Goal: Task Accomplishment & Management: Complete application form

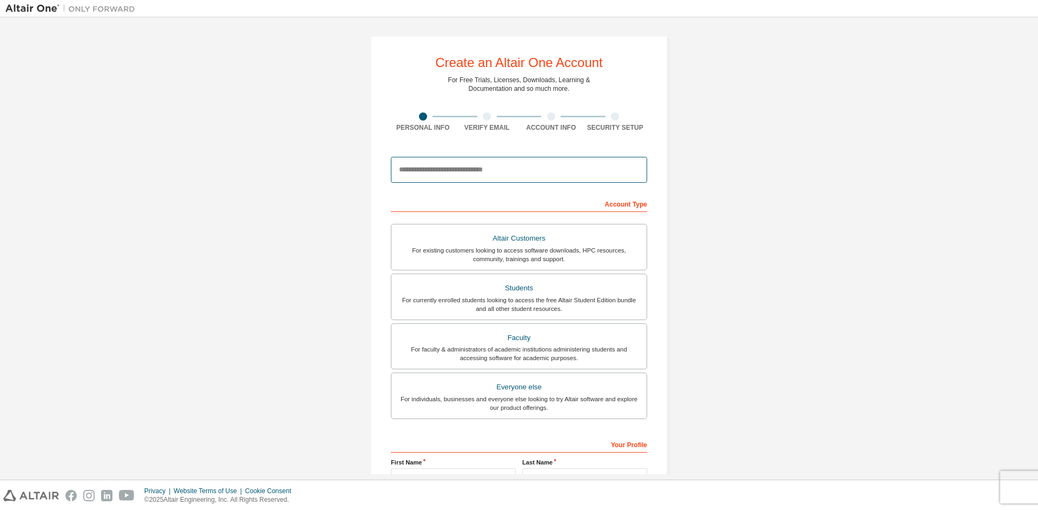
click at [432, 170] on input "email" at bounding box center [519, 170] width 256 height 26
type input "**********"
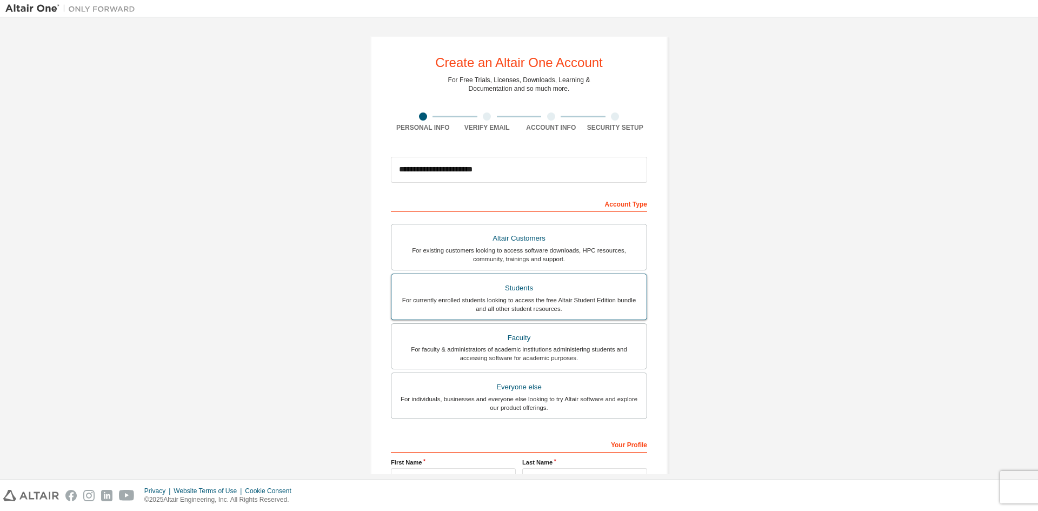
drag, startPoint x: 519, startPoint y: 287, endPoint x: 509, endPoint y: 289, distance: 10.0
click at [519, 288] on div "Students" at bounding box center [519, 288] width 242 height 15
click at [525, 290] on div "Students" at bounding box center [519, 288] width 242 height 15
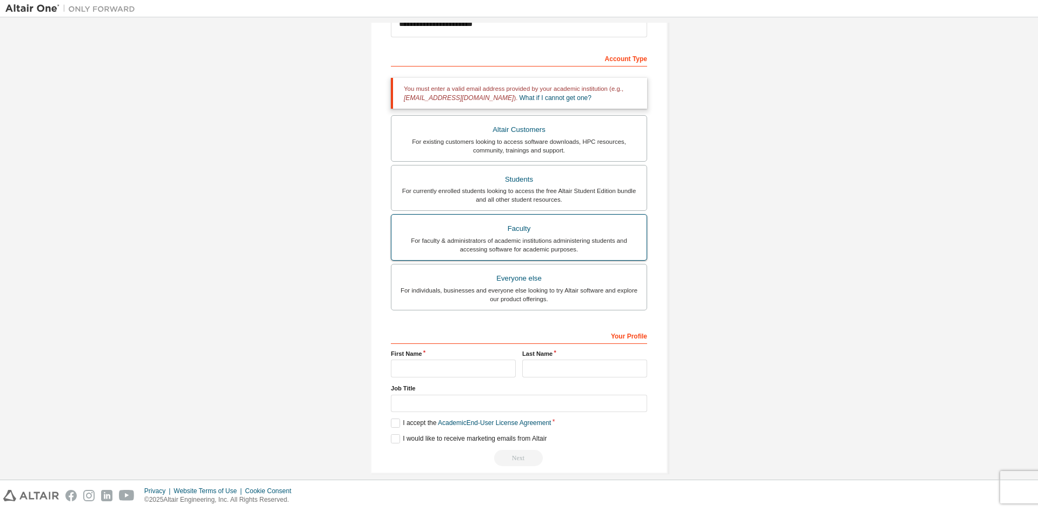
scroll to position [158, 0]
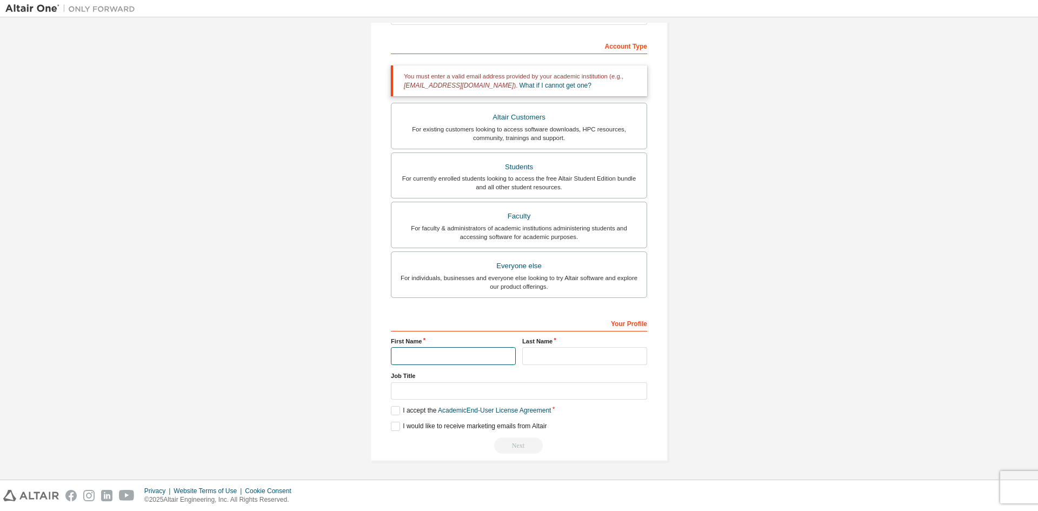
click at [446, 356] on input "text" at bounding box center [453, 356] width 125 height 18
type input "******"
click at [538, 353] on input "text" at bounding box center [584, 356] width 125 height 18
type input "*****"
click at [447, 395] on input "text" at bounding box center [519, 391] width 256 height 18
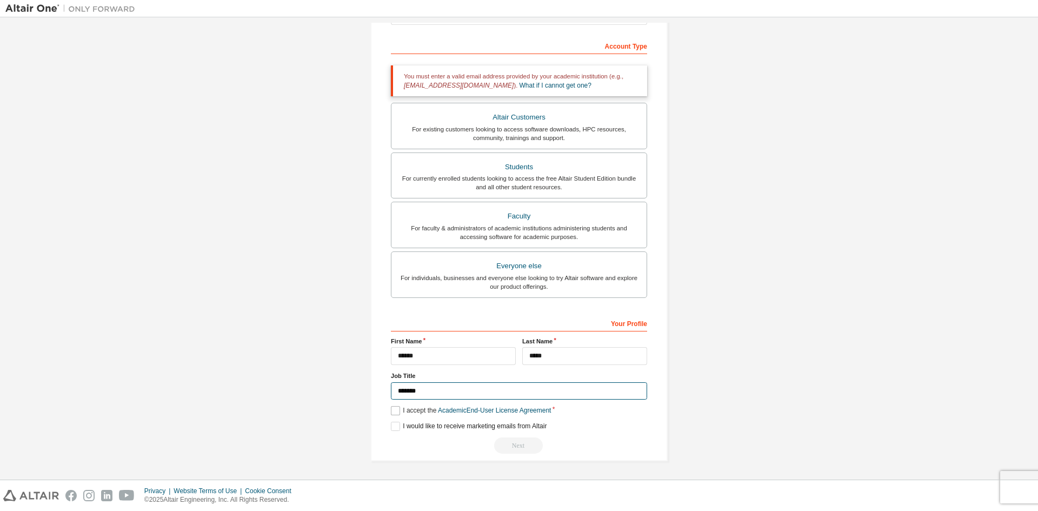
type input "*******"
click at [391, 407] on label "I accept the Academic End-User License Agreement" at bounding box center [471, 410] width 160 height 9
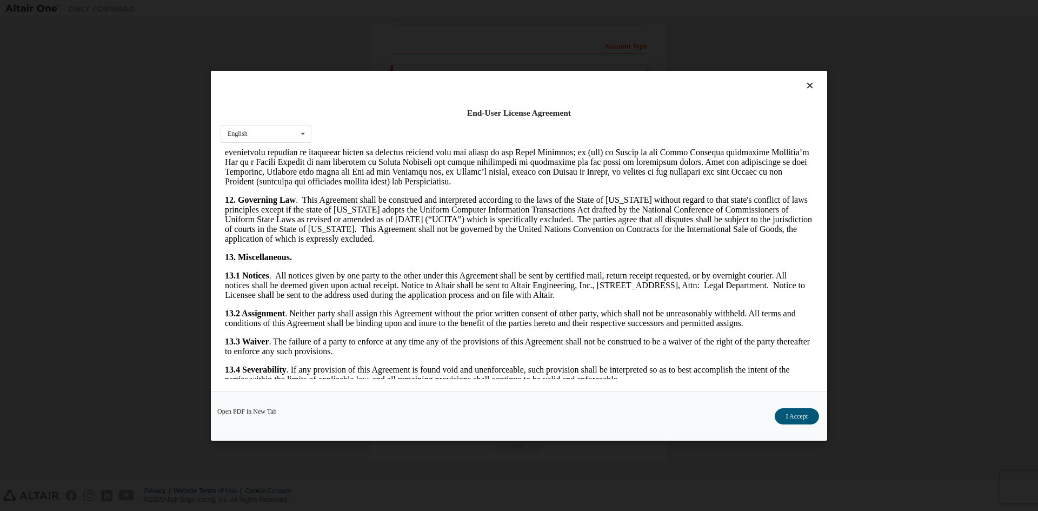
scroll to position [1623, 0]
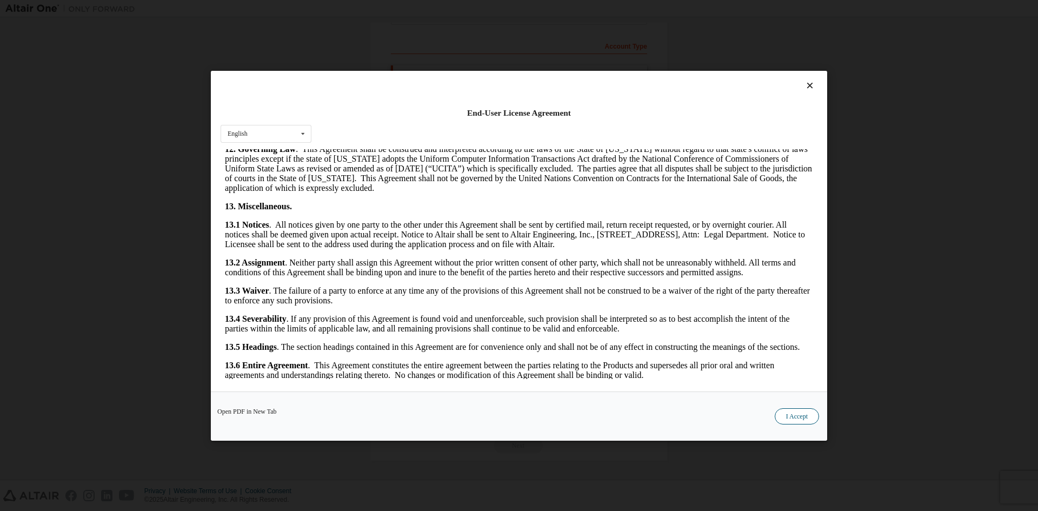
click at [788, 413] on button "I Accept" at bounding box center [797, 416] width 44 height 16
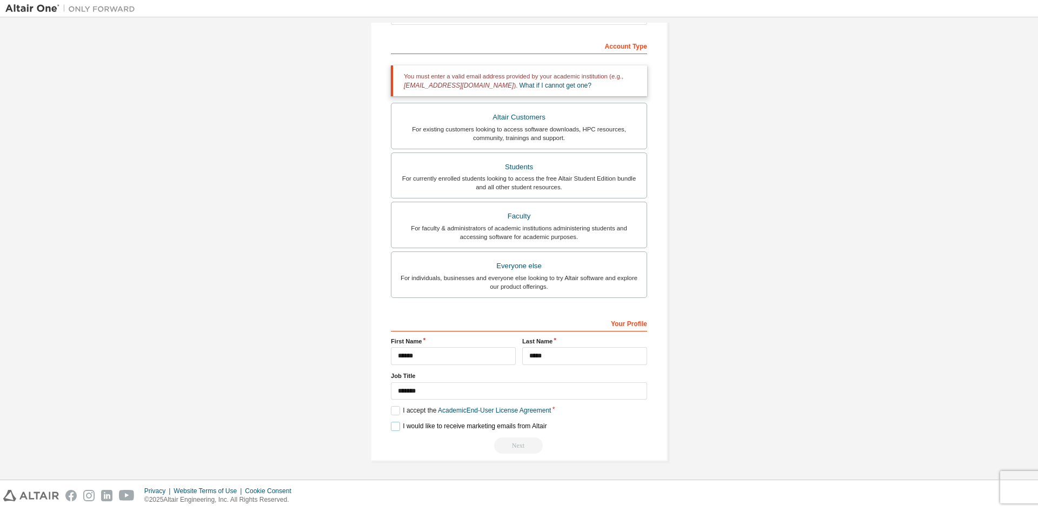
click at [396, 429] on label "I would like to receive marketing emails from Altair" at bounding box center [469, 426] width 156 height 9
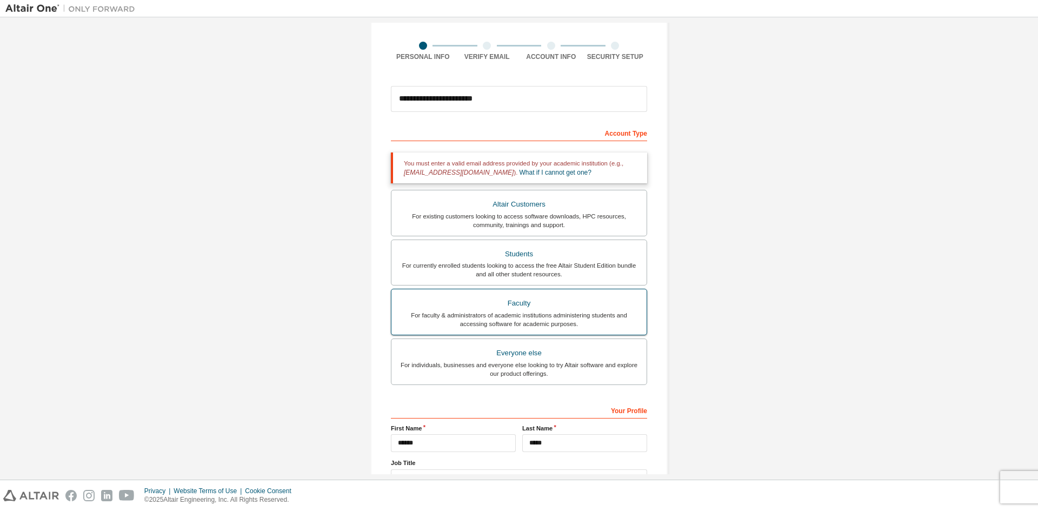
scroll to position [0, 0]
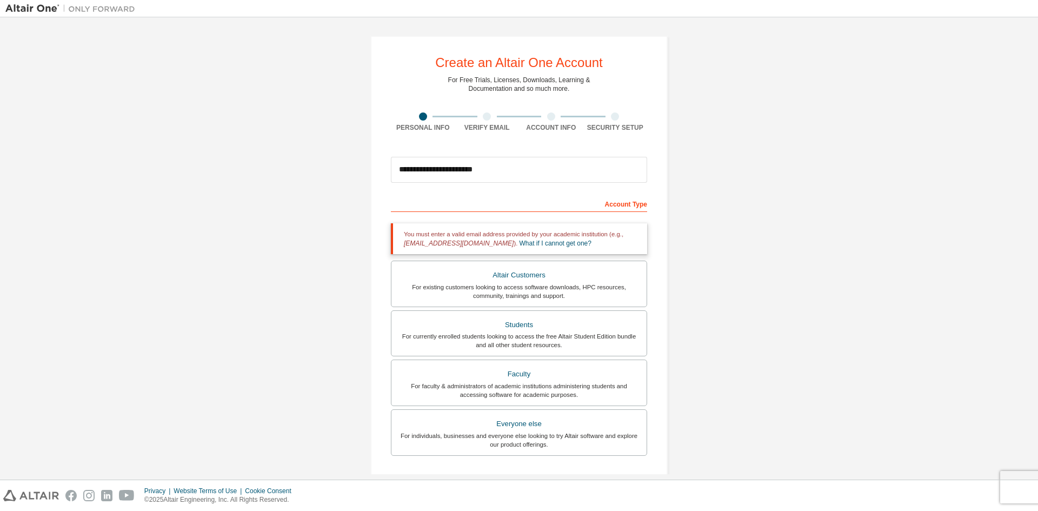
click at [486, 117] on div at bounding box center [487, 116] width 8 height 8
click at [507, 164] on input "**********" at bounding box center [519, 170] width 256 height 26
click at [483, 116] on div at bounding box center [487, 116] width 8 height 8
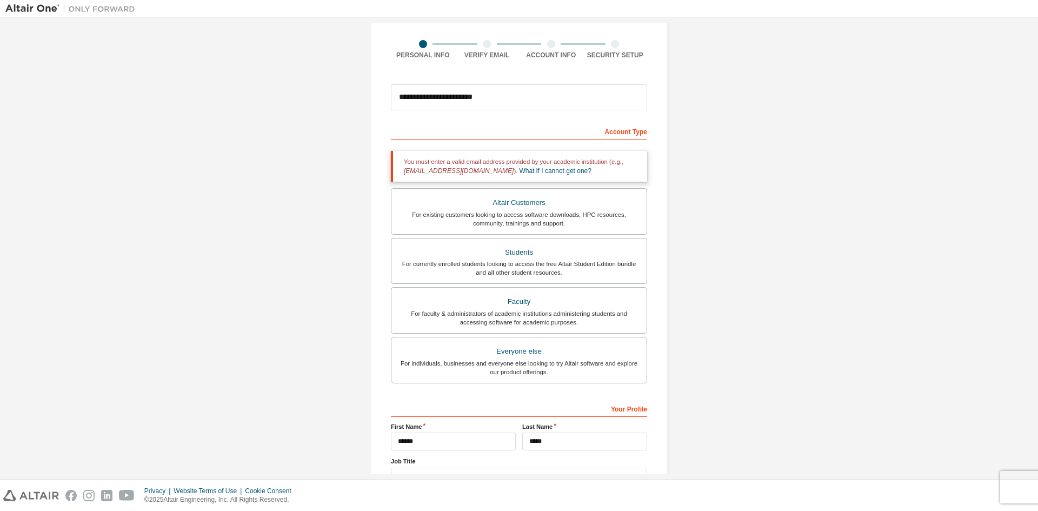
scroll to position [158, 0]
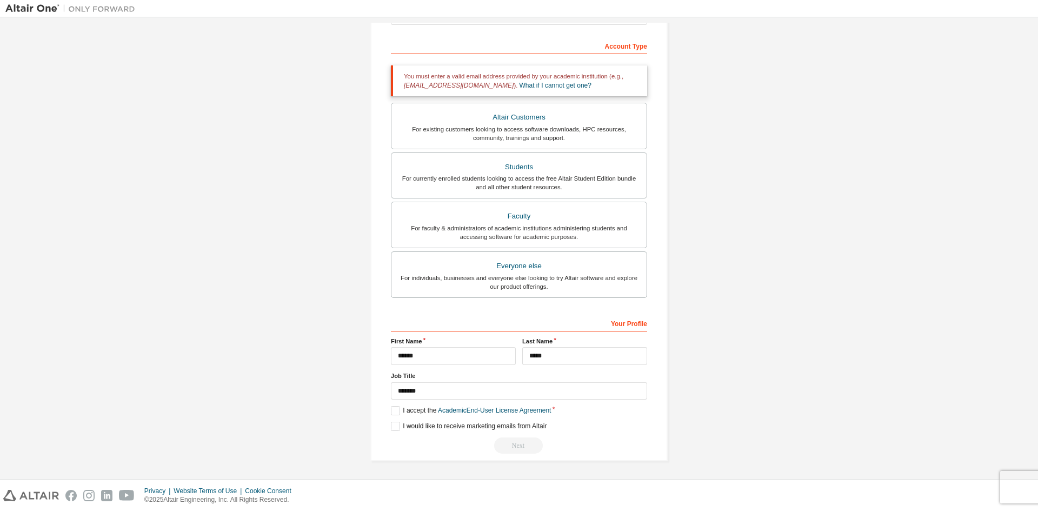
click at [544, 456] on div "**********" at bounding box center [518, 169] width 297 height 583
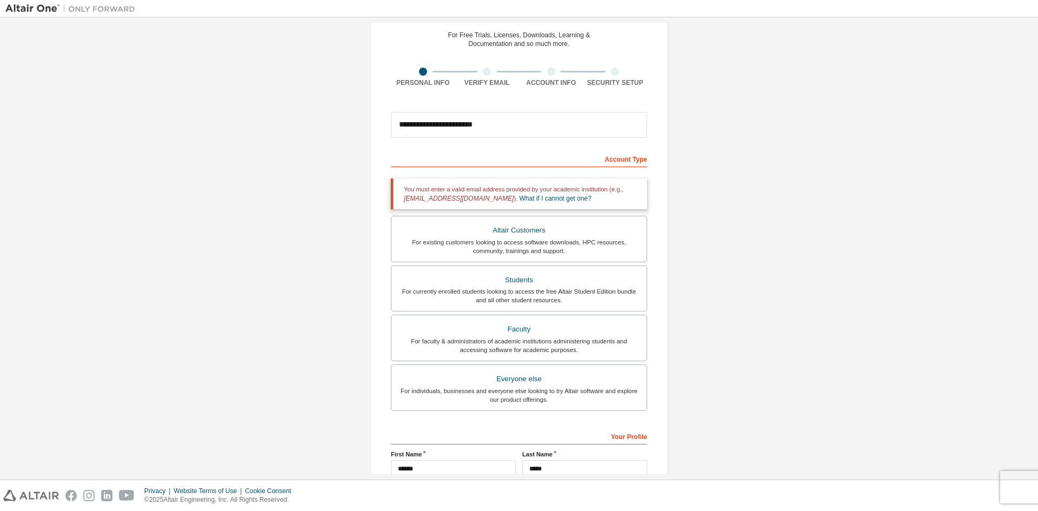
scroll to position [0, 0]
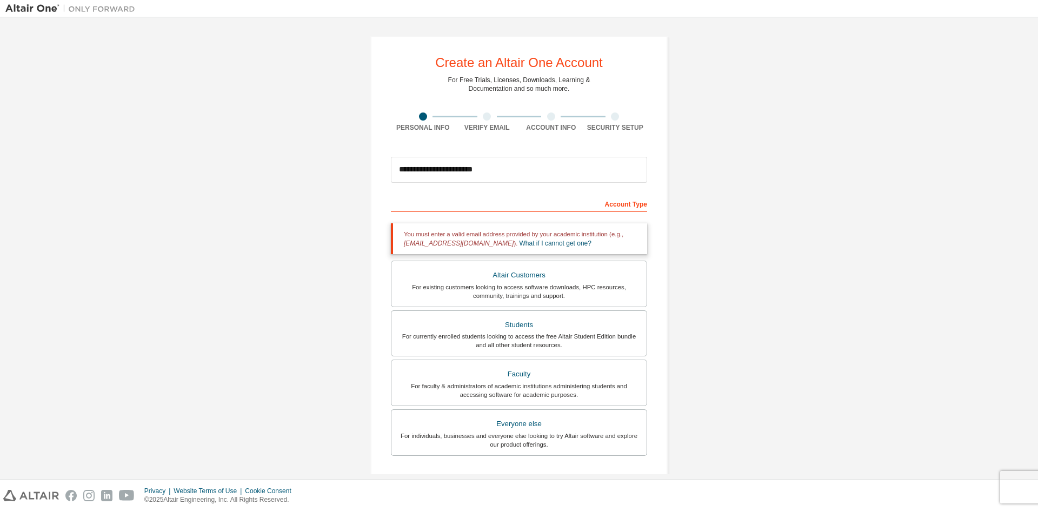
click at [623, 209] on div "Account Type" at bounding box center [519, 203] width 256 height 17
drag, startPoint x: 571, startPoint y: 201, endPoint x: 541, endPoint y: 222, distance: 36.9
click at [566, 204] on div "Account Type" at bounding box center [519, 203] width 256 height 17
click at [536, 234] on div "You must enter a valid email address provided by your academic institution (e.g…" at bounding box center [519, 238] width 256 height 31
click at [531, 244] on link "What if I cannot get one?" at bounding box center [556, 244] width 72 height 8
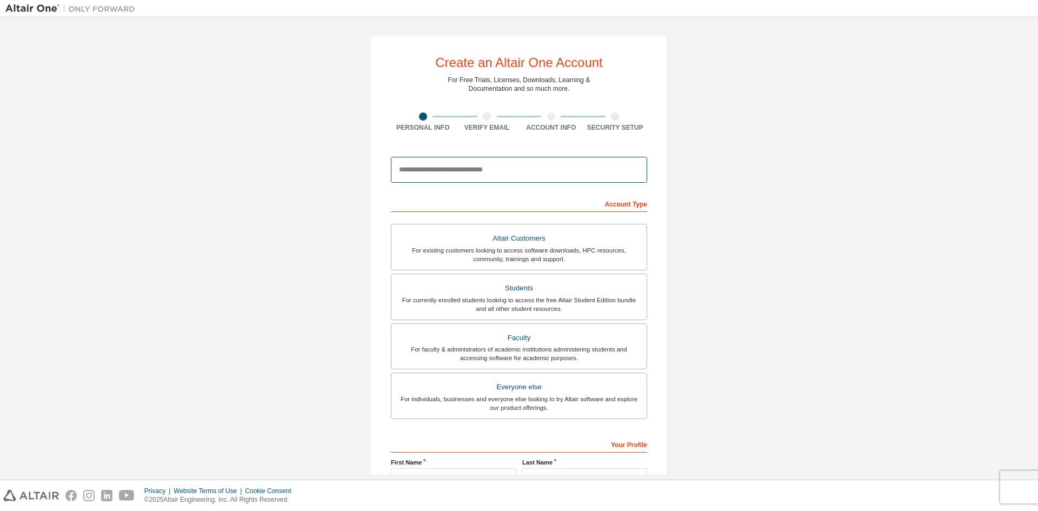
click at [435, 175] on input "email" at bounding box center [519, 170] width 256 height 26
type input "**********"
click at [485, 118] on div at bounding box center [487, 116] width 8 height 8
click at [485, 116] on div at bounding box center [487, 116] width 8 height 8
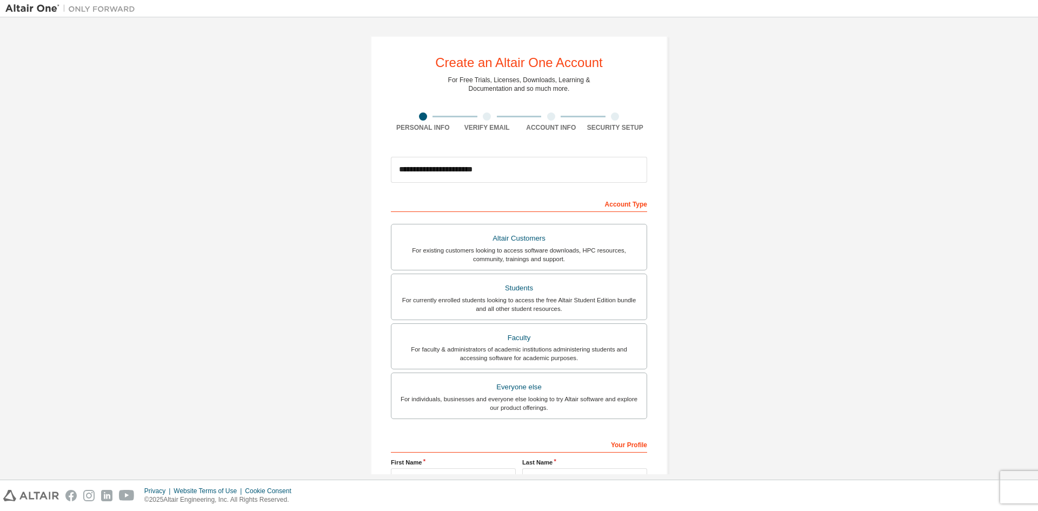
click at [485, 116] on div at bounding box center [487, 116] width 8 height 8
click at [483, 119] on div at bounding box center [487, 116] width 8 height 8
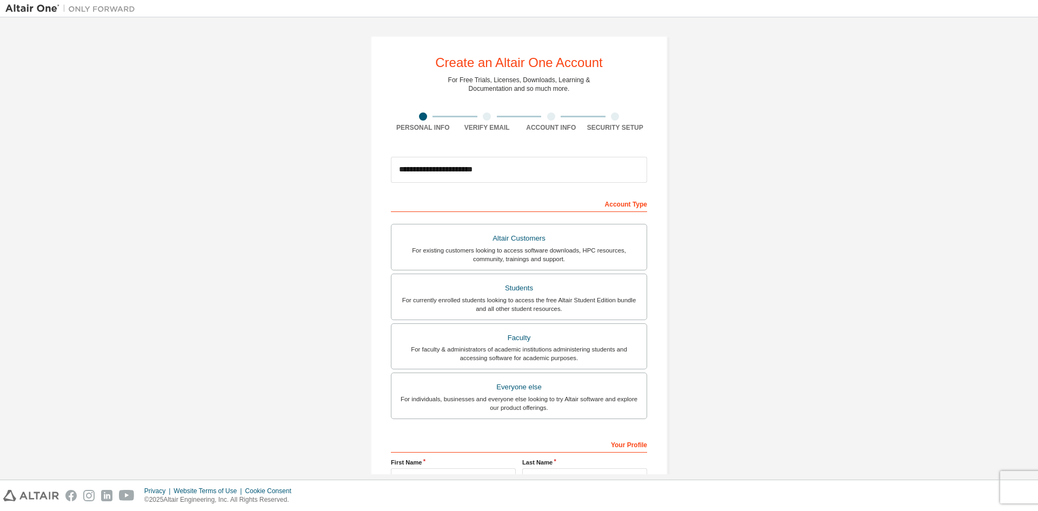
click at [483, 119] on div at bounding box center [487, 116] width 8 height 8
click at [483, 117] on div at bounding box center [487, 116] width 8 height 8
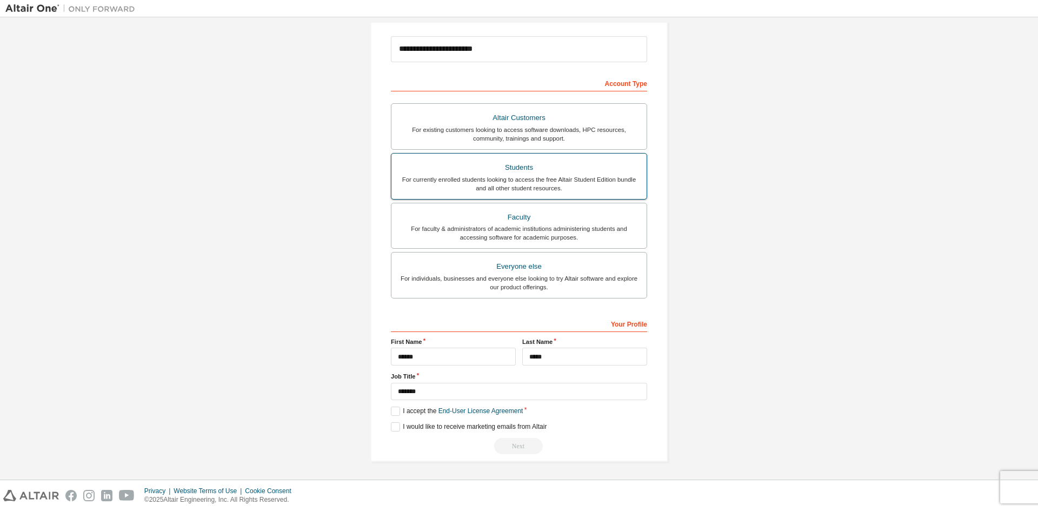
scroll to position [121, 0]
click at [392, 409] on label "I accept the End-User License Agreement" at bounding box center [457, 410] width 132 height 9
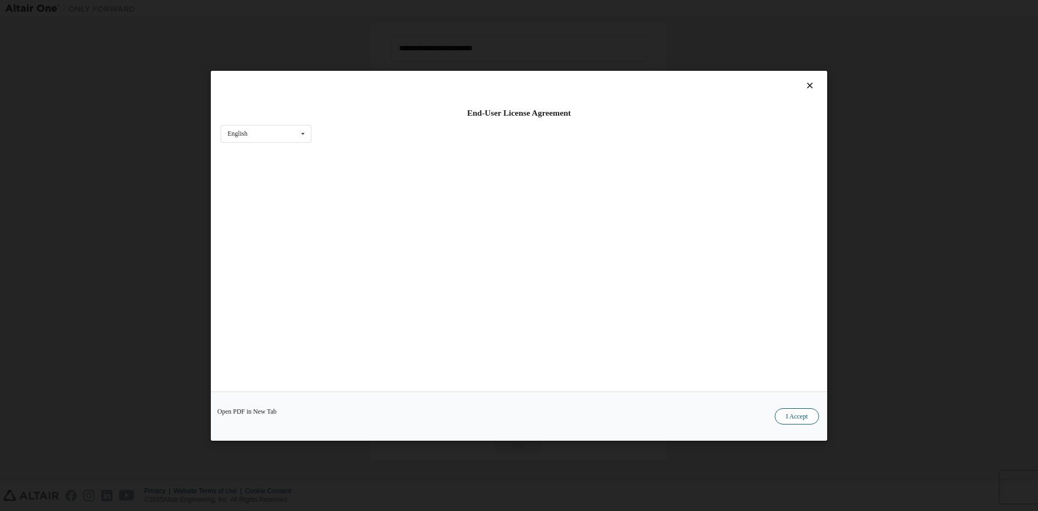
click at [807, 413] on button "I Accept" at bounding box center [797, 416] width 44 height 16
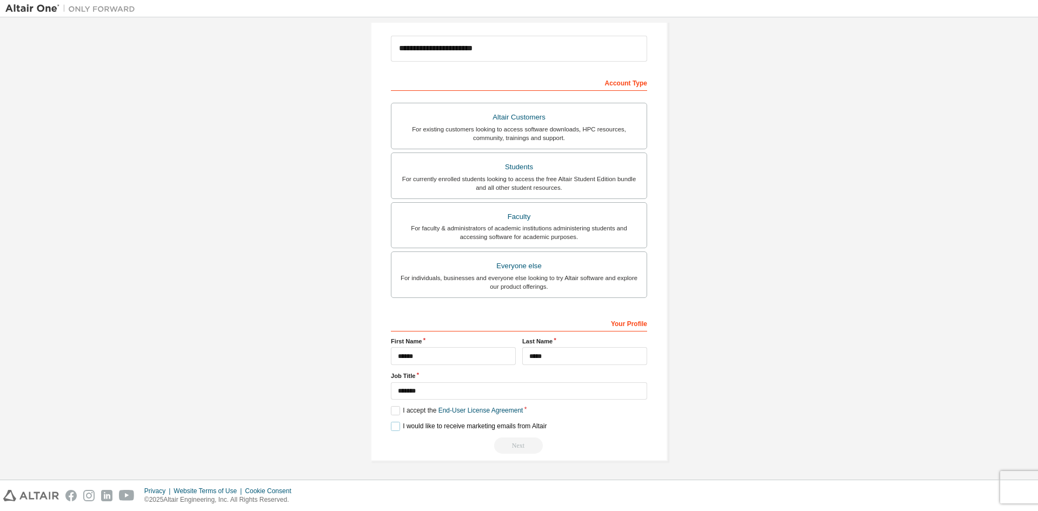
click at [391, 428] on label "I would like to receive marketing emails from Altair" at bounding box center [469, 426] width 156 height 9
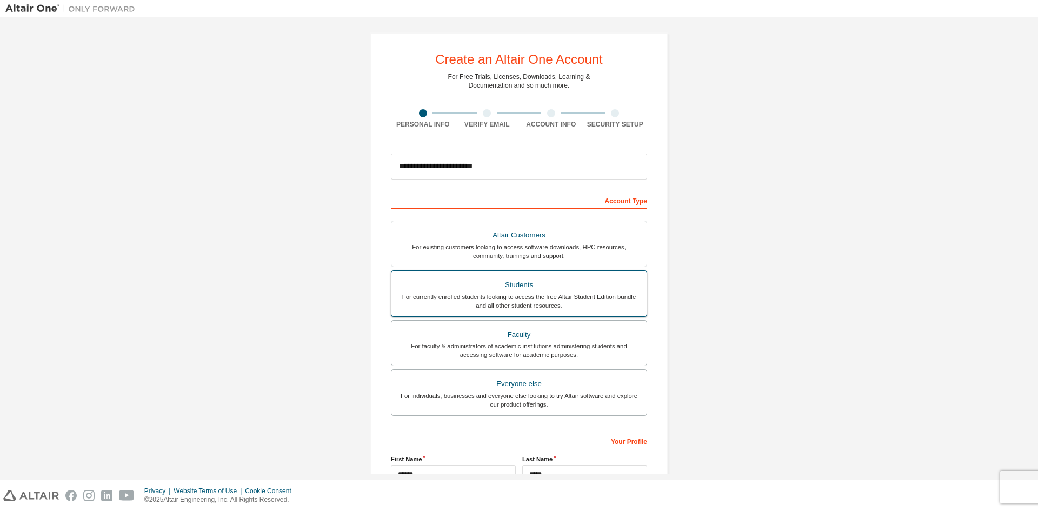
scroll to position [0, 0]
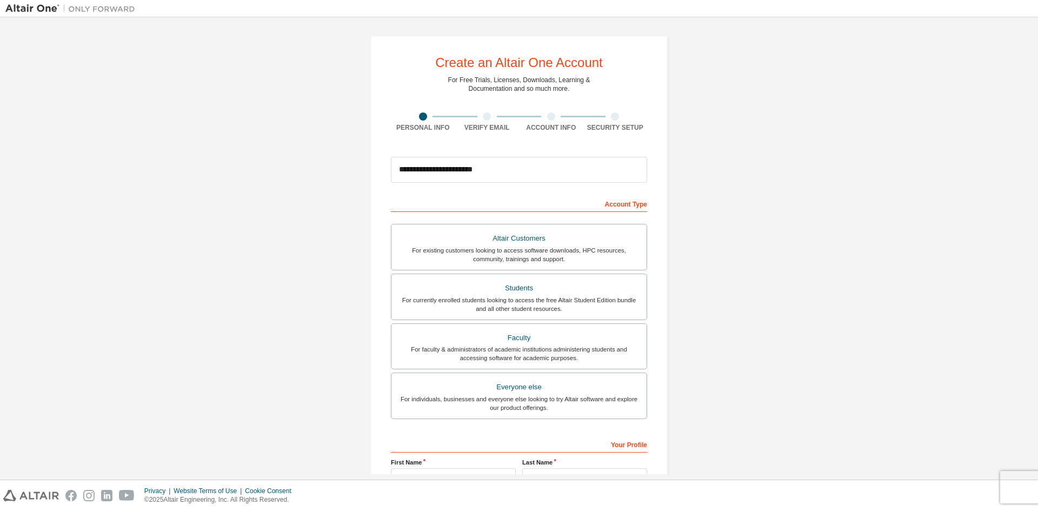
click at [483, 116] on div at bounding box center [487, 116] width 8 height 8
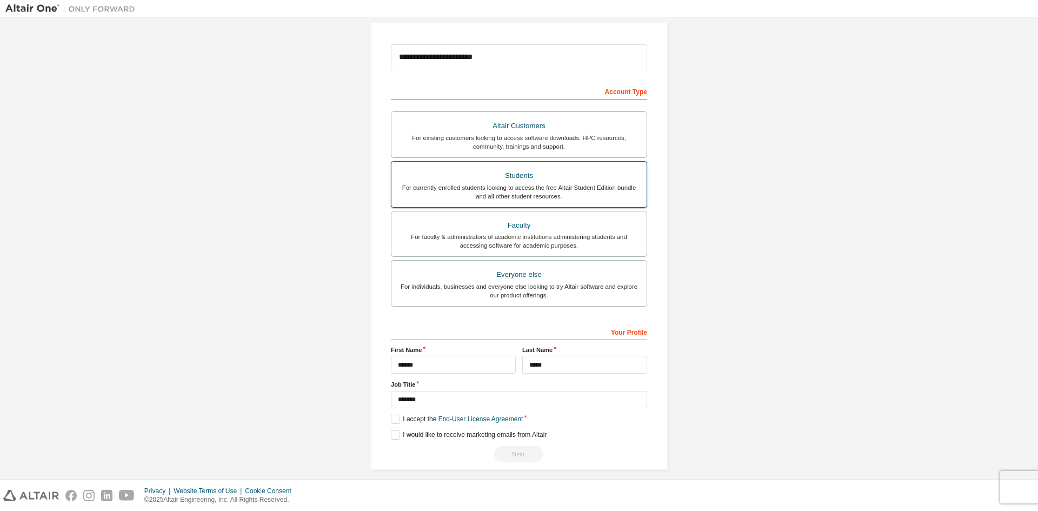
scroll to position [121, 0]
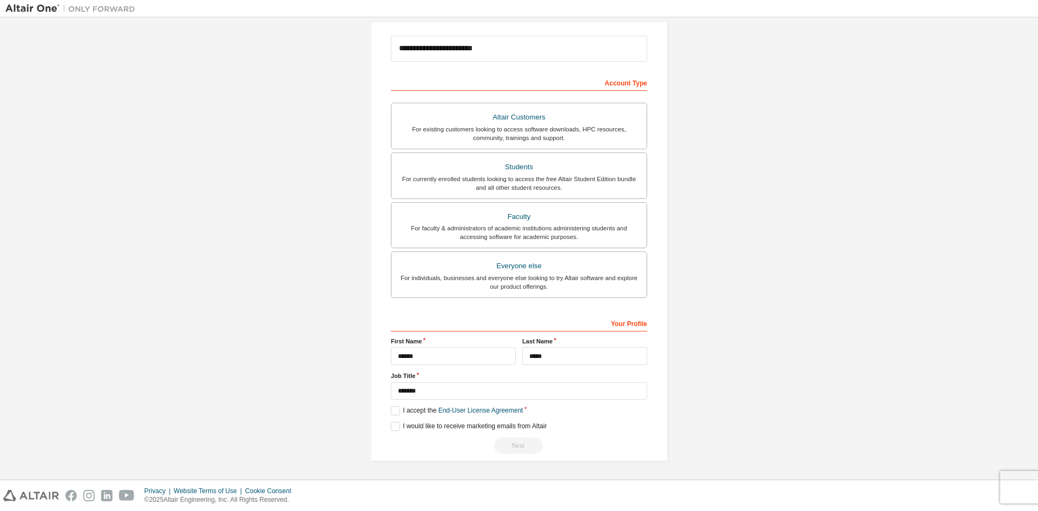
click at [566, 249] on div "Altair Customers For existing customers looking to access software downloads, H…" at bounding box center [519, 202] width 256 height 198
click at [551, 270] on div "Everyone else" at bounding box center [519, 265] width 242 height 15
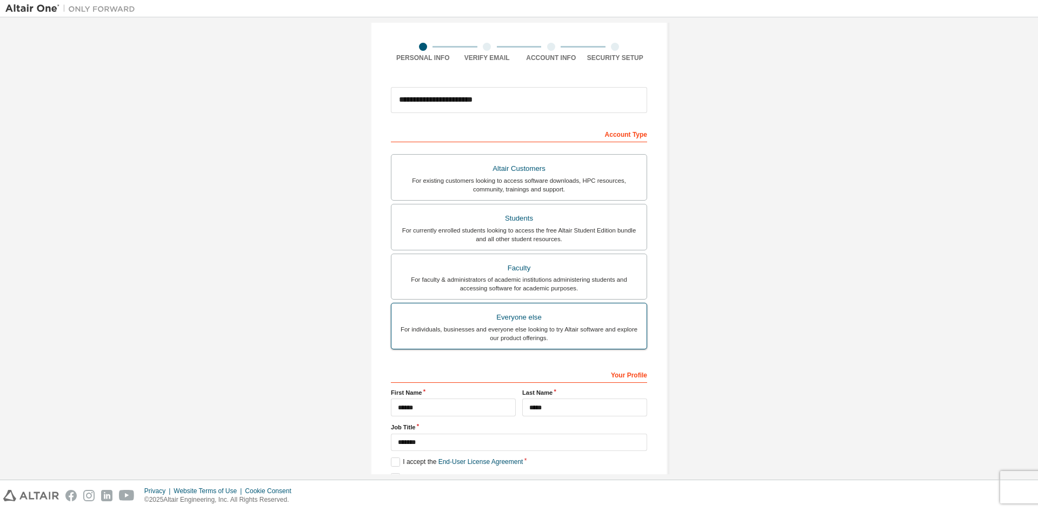
scroll to position [0, 0]
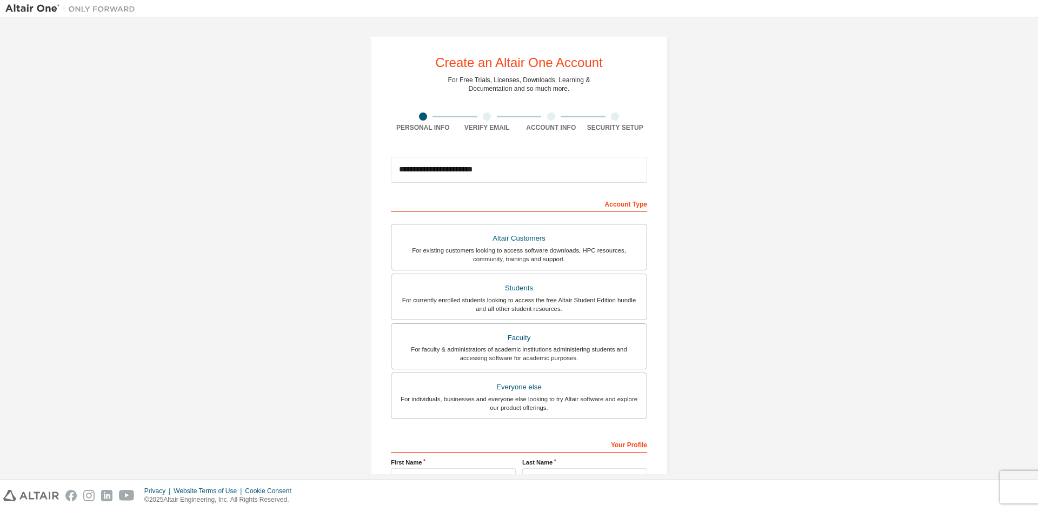
click at [483, 112] on div at bounding box center [487, 116] width 8 height 8
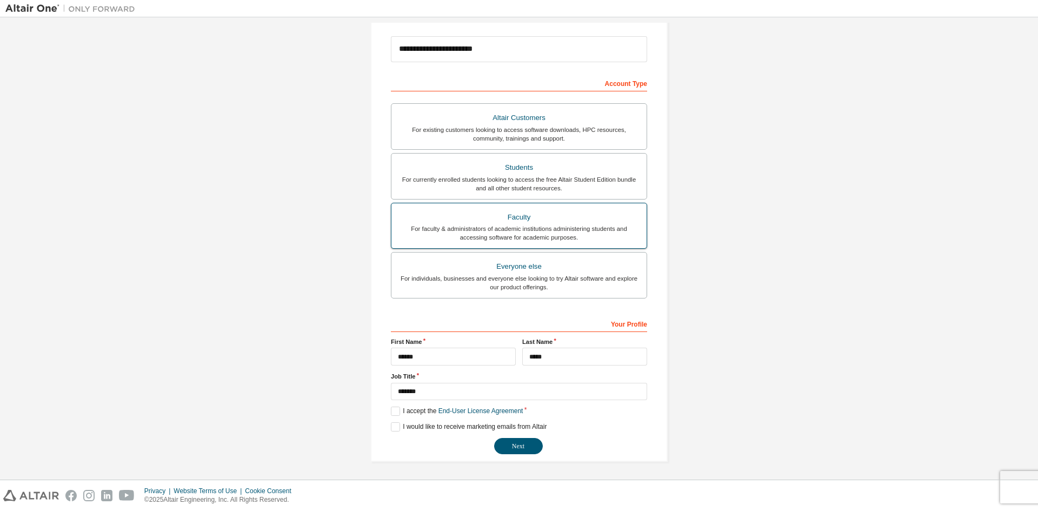
scroll to position [121, 0]
click at [512, 442] on button "Next" at bounding box center [518, 445] width 49 height 16
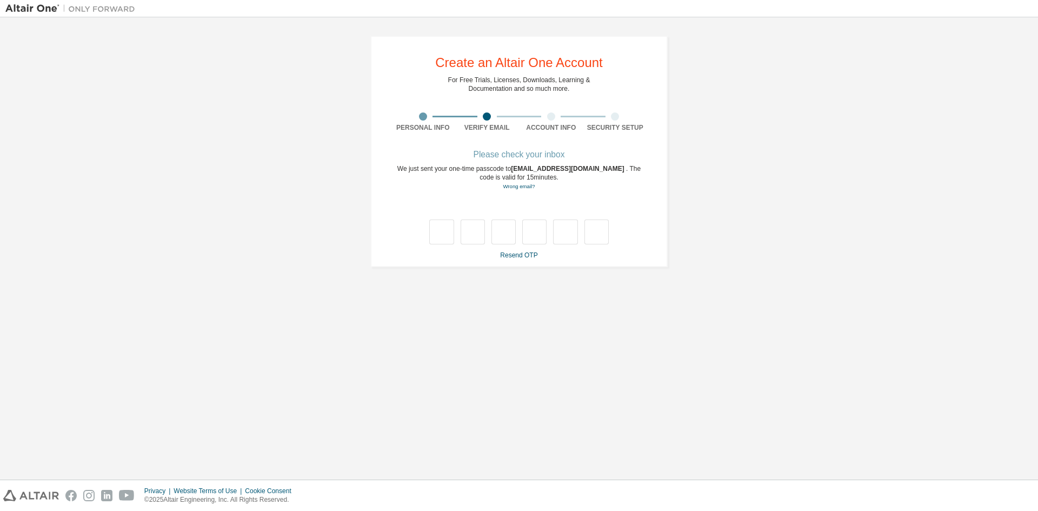
scroll to position [0, 0]
type input "*"
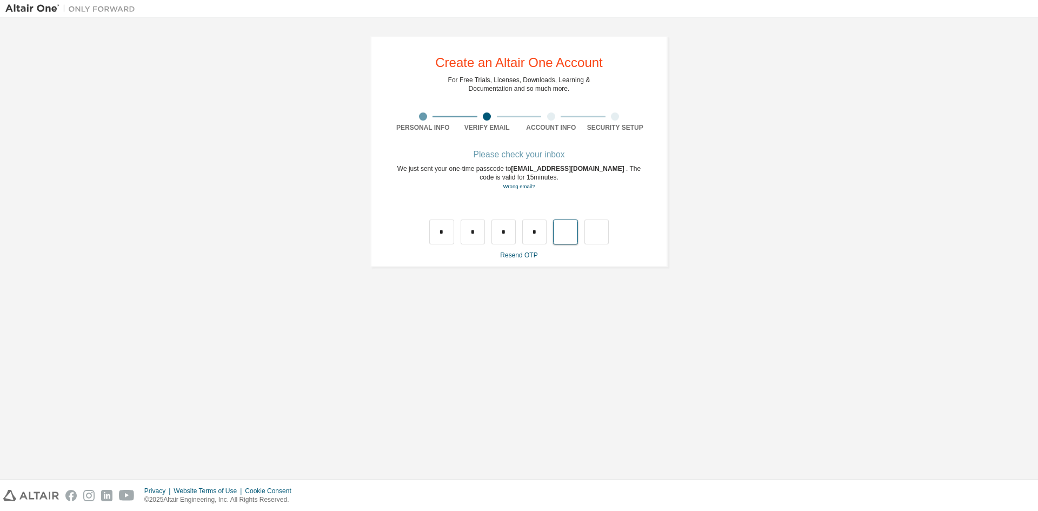
type input "*"
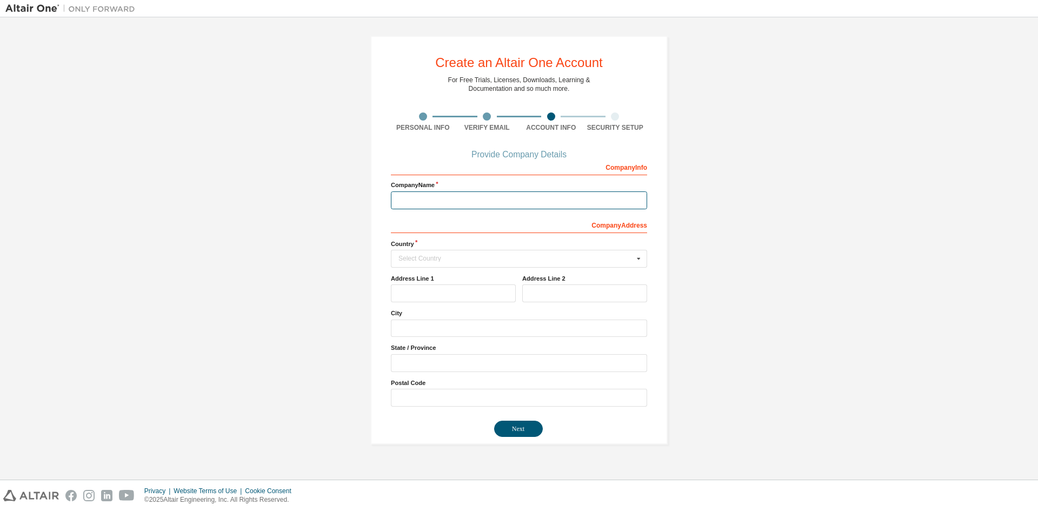
click at [490, 194] on input "text" at bounding box center [519, 200] width 256 height 18
type input "**********"
click at [583, 260] on div "Select Country" at bounding box center [516, 258] width 235 height 6
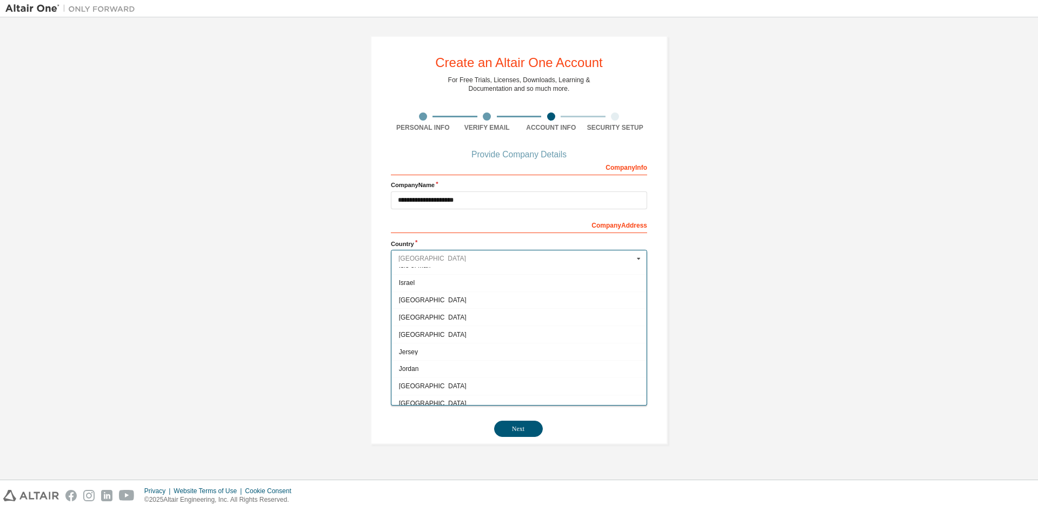
scroll to position [1730, 0]
click at [492, 271] on div "India" at bounding box center [518, 266] width 255 height 17
type input "***"
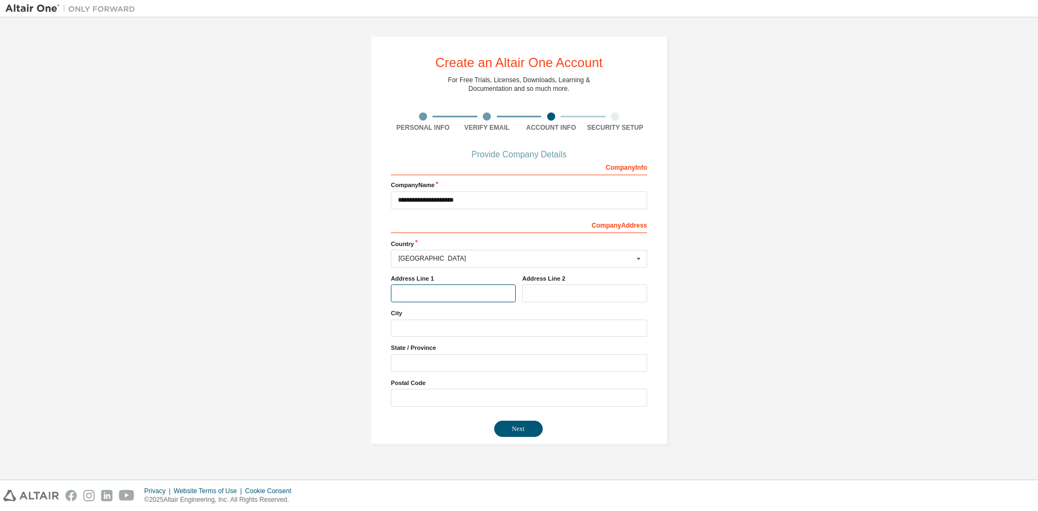
click at [467, 293] on input "text" at bounding box center [453, 293] width 125 height 18
type input "*"
type input "*********"
click at [569, 294] on input "text" at bounding box center [584, 293] width 125 height 18
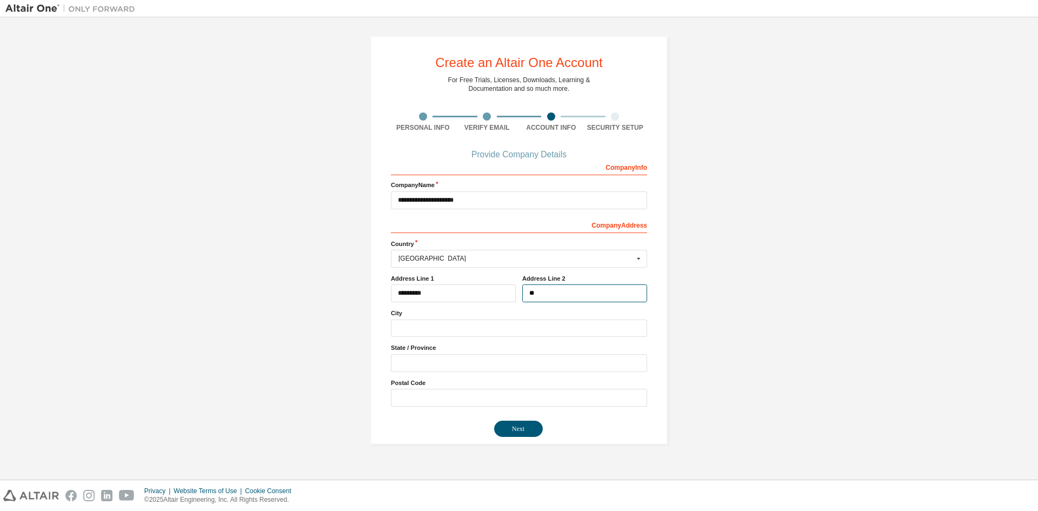
type input "*"
type input "*********"
click at [541, 330] on input "text" at bounding box center [519, 329] width 256 height 18
type input "**********"
click at [500, 366] on input "text" at bounding box center [519, 363] width 256 height 18
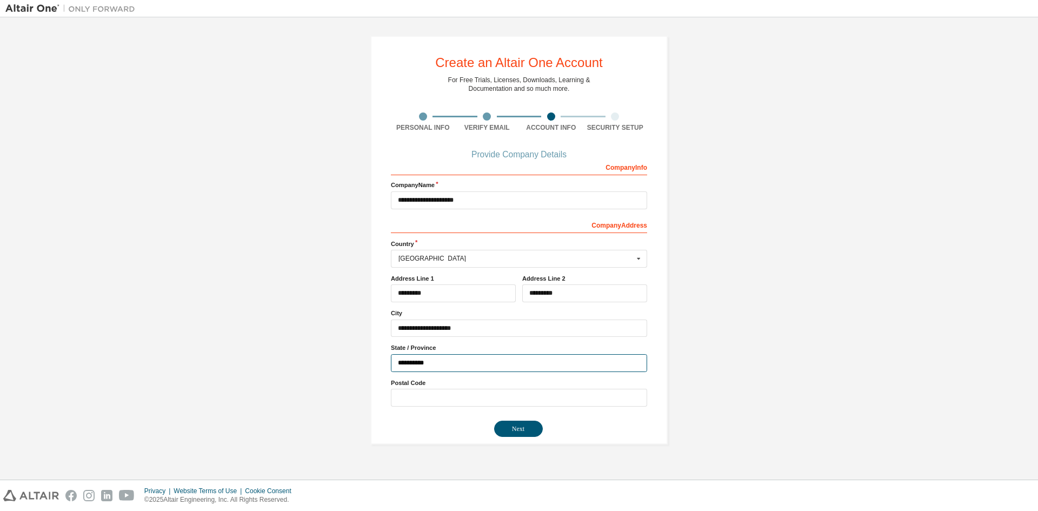
type input "**********"
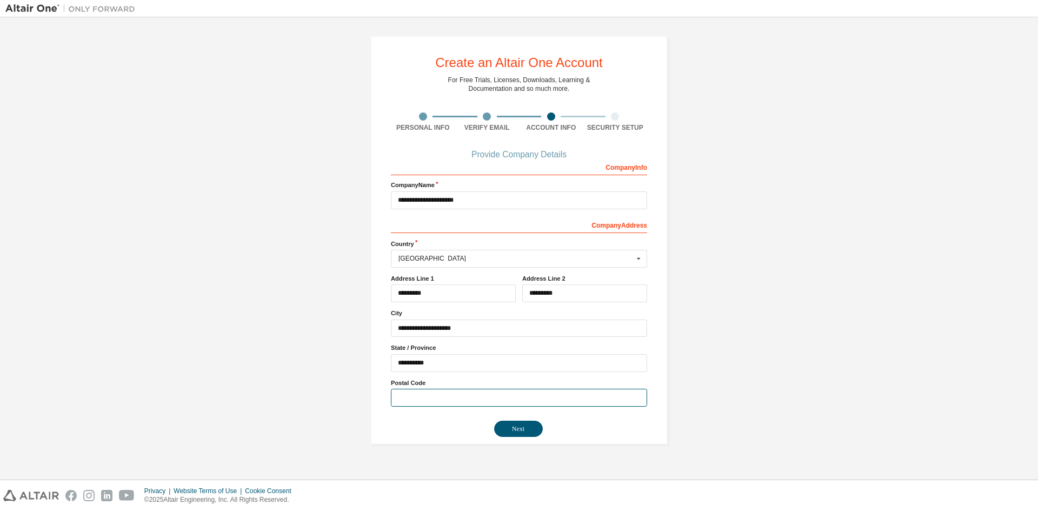
click at [507, 395] on input "text" at bounding box center [519, 398] width 256 height 18
type input "******"
click at [513, 429] on button "Next" at bounding box center [518, 429] width 49 height 16
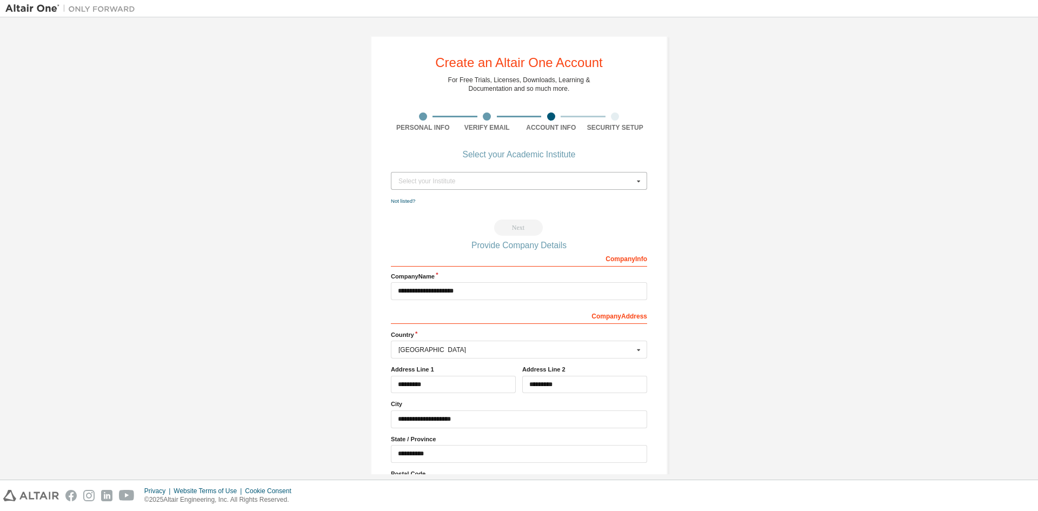
click at [472, 181] on div "Select your Institute" at bounding box center [516, 181] width 235 height 6
